Goal: Information Seeking & Learning: Learn about a topic

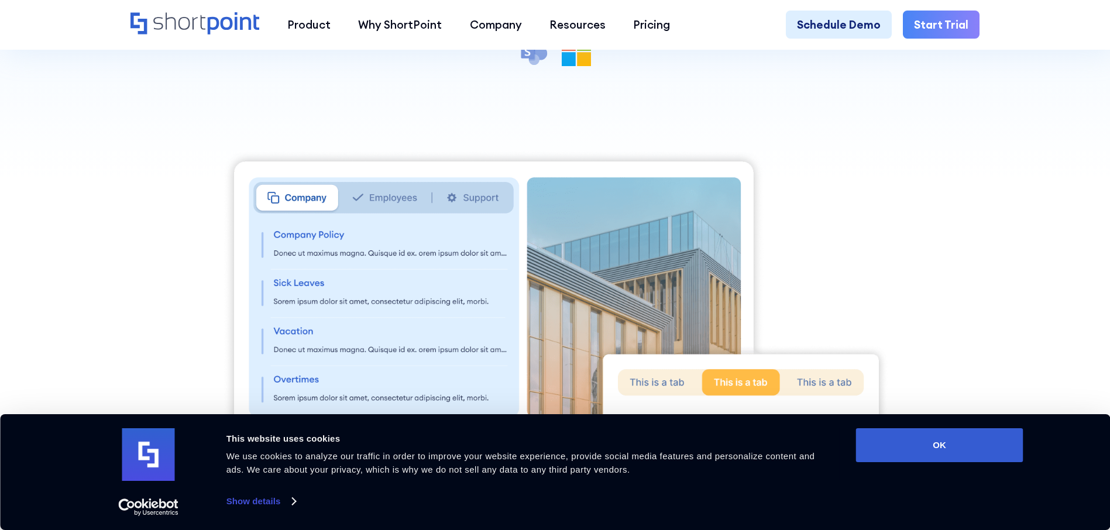
scroll to position [468, 0]
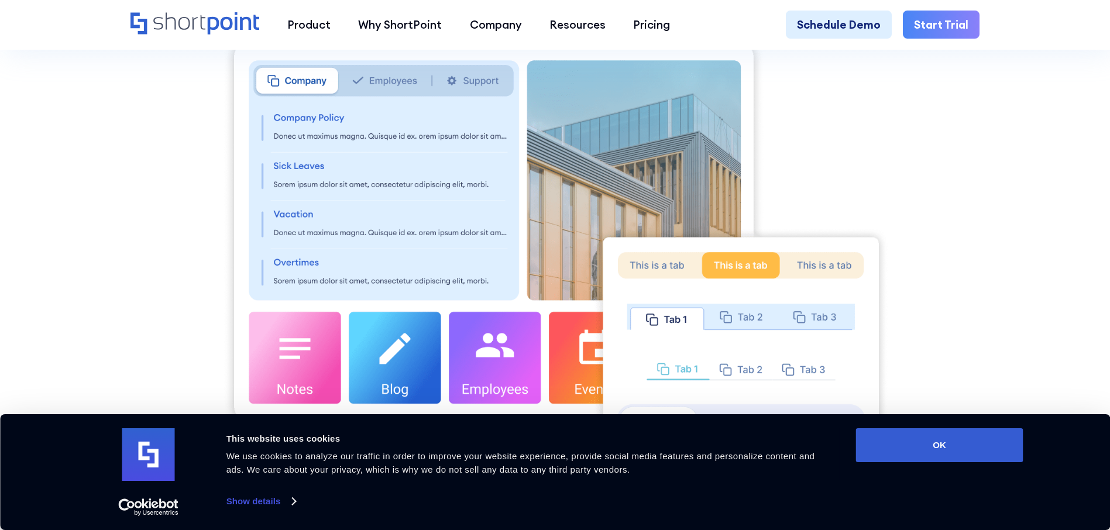
click at [388, 92] on img at bounding box center [555, 246] width 666 height 429
click at [483, 86] on img at bounding box center [555, 246] width 666 height 429
click at [680, 276] on img at bounding box center [555, 246] width 666 height 429
click at [822, 259] on img at bounding box center [555, 246] width 666 height 429
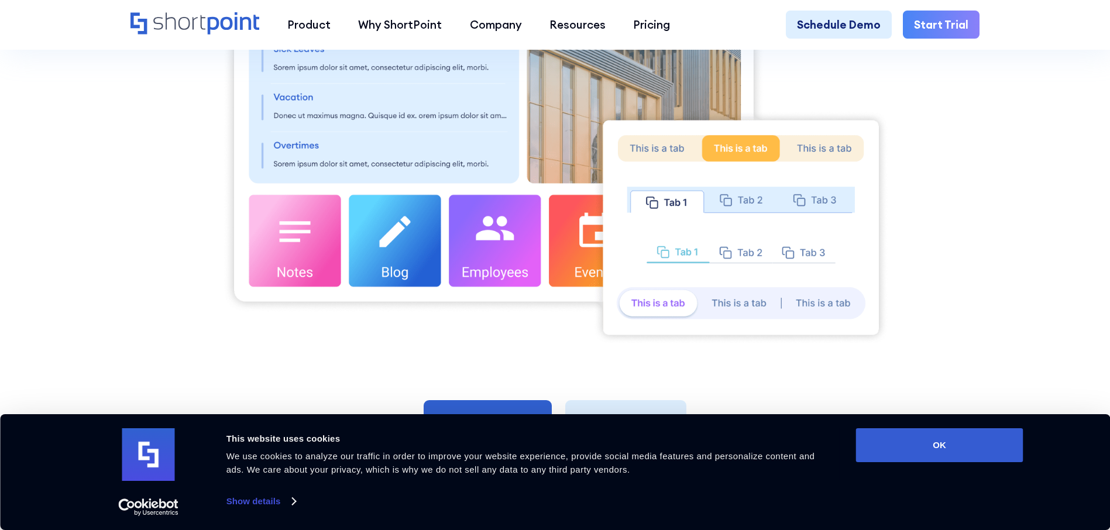
scroll to position [760, 0]
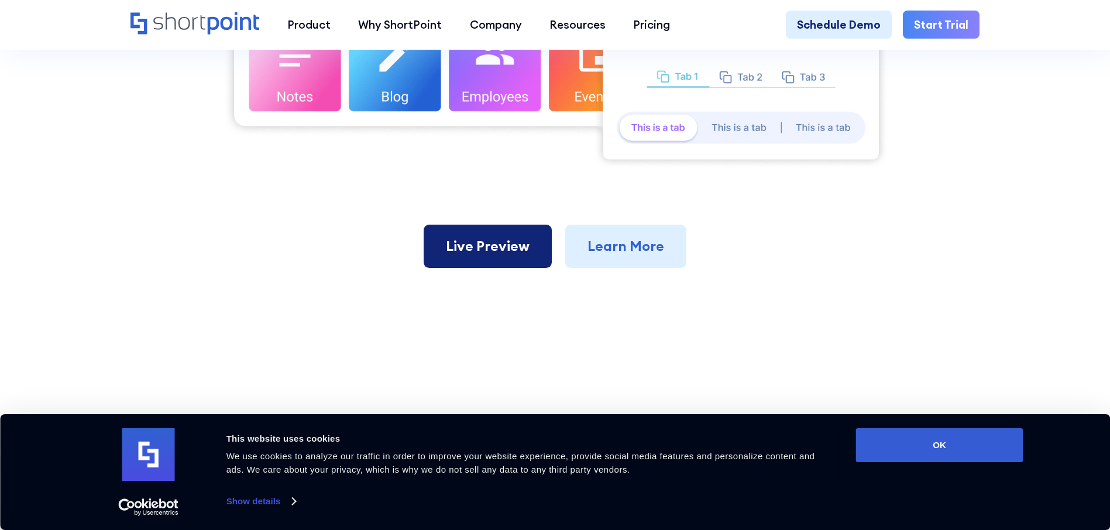
click at [502, 245] on link "Live Preview" at bounding box center [487, 246] width 128 height 43
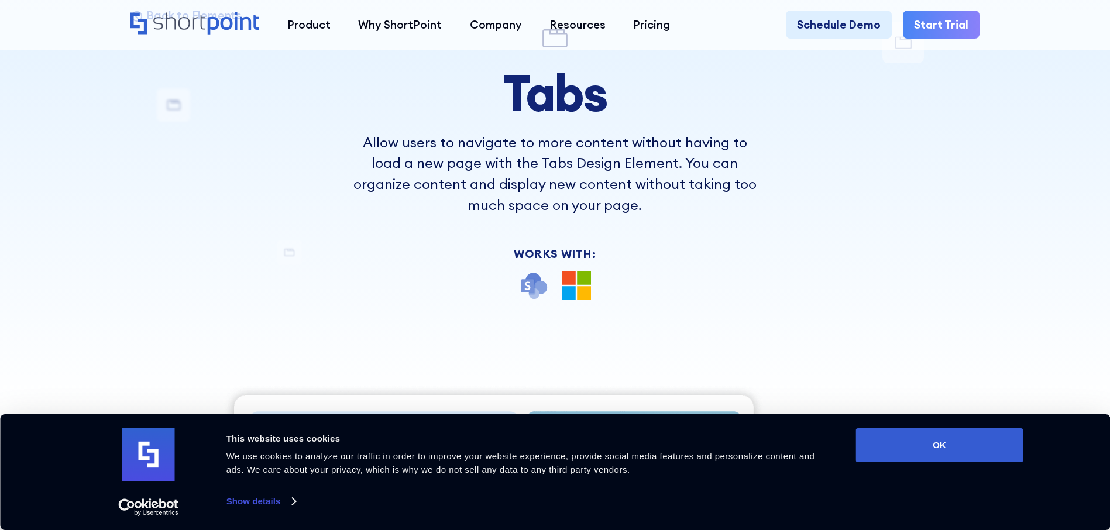
scroll to position [0, 0]
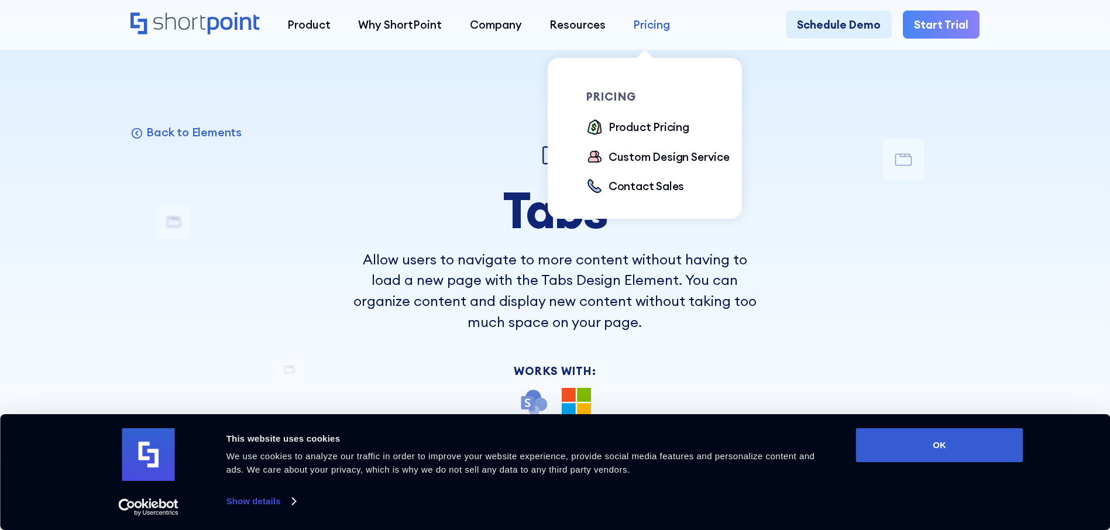
click at [661, 28] on div "Pricing" at bounding box center [651, 24] width 37 height 16
click at [648, 129] on div "Product Pricing" at bounding box center [648, 127] width 81 height 16
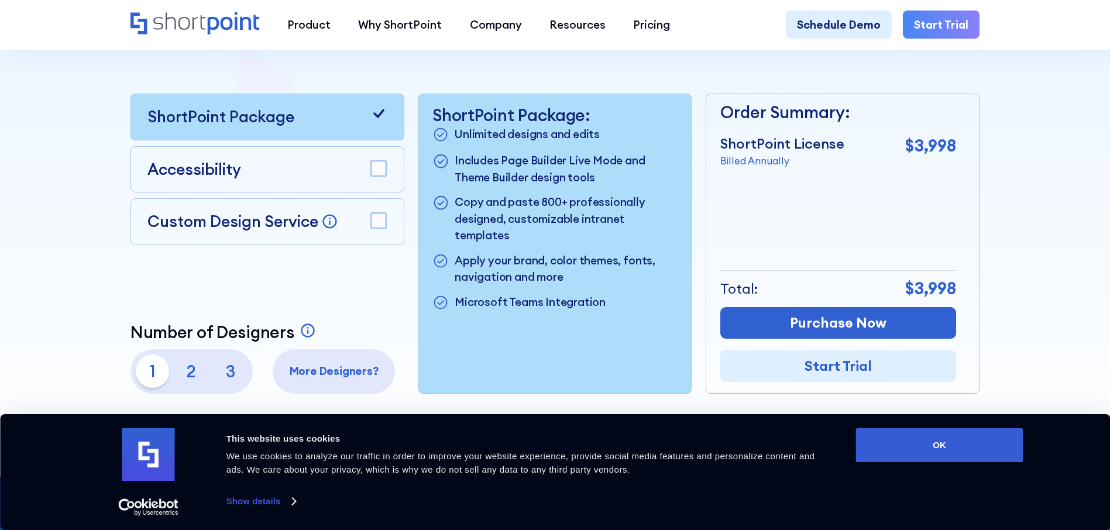
scroll to position [292, 0]
